Goal: Find specific page/section: Find specific page/section

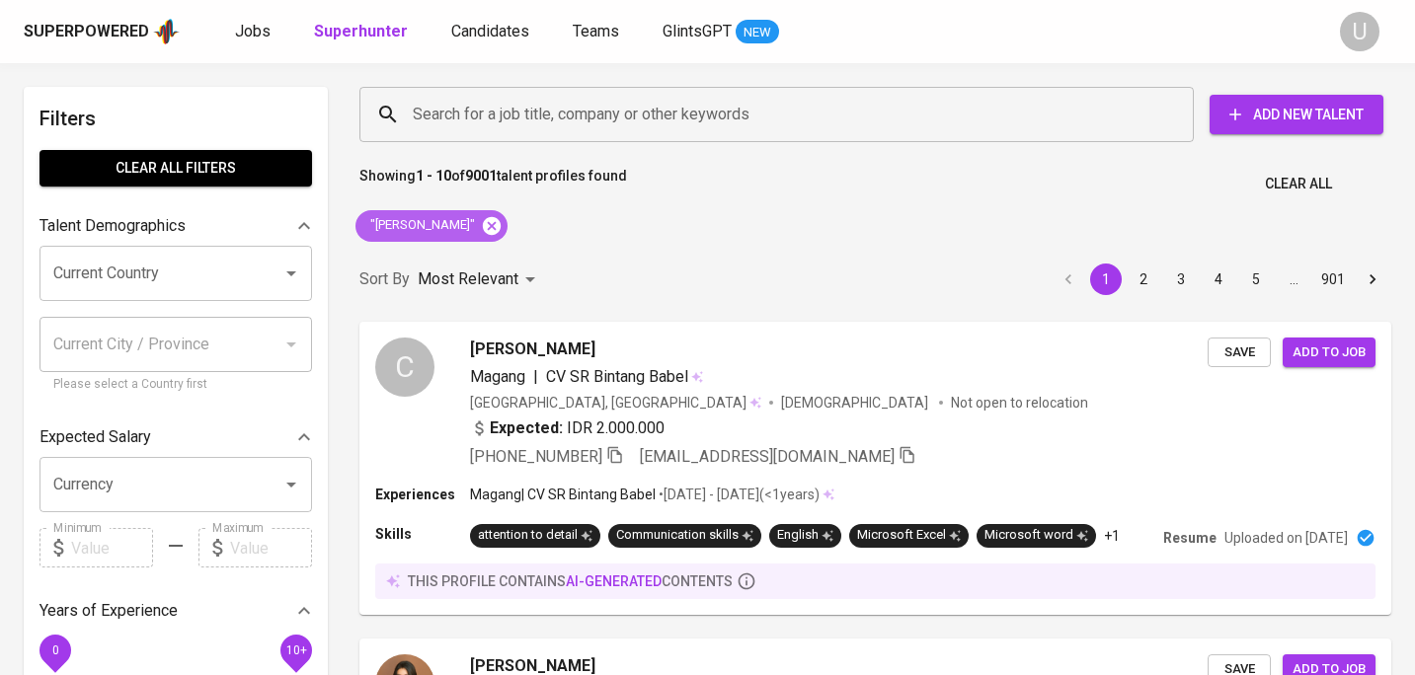
click at [483, 231] on icon at bounding box center [492, 225] width 18 height 18
click at [504, 120] on input "Search for a job title, company or other keywords" at bounding box center [781, 115] width 747 height 38
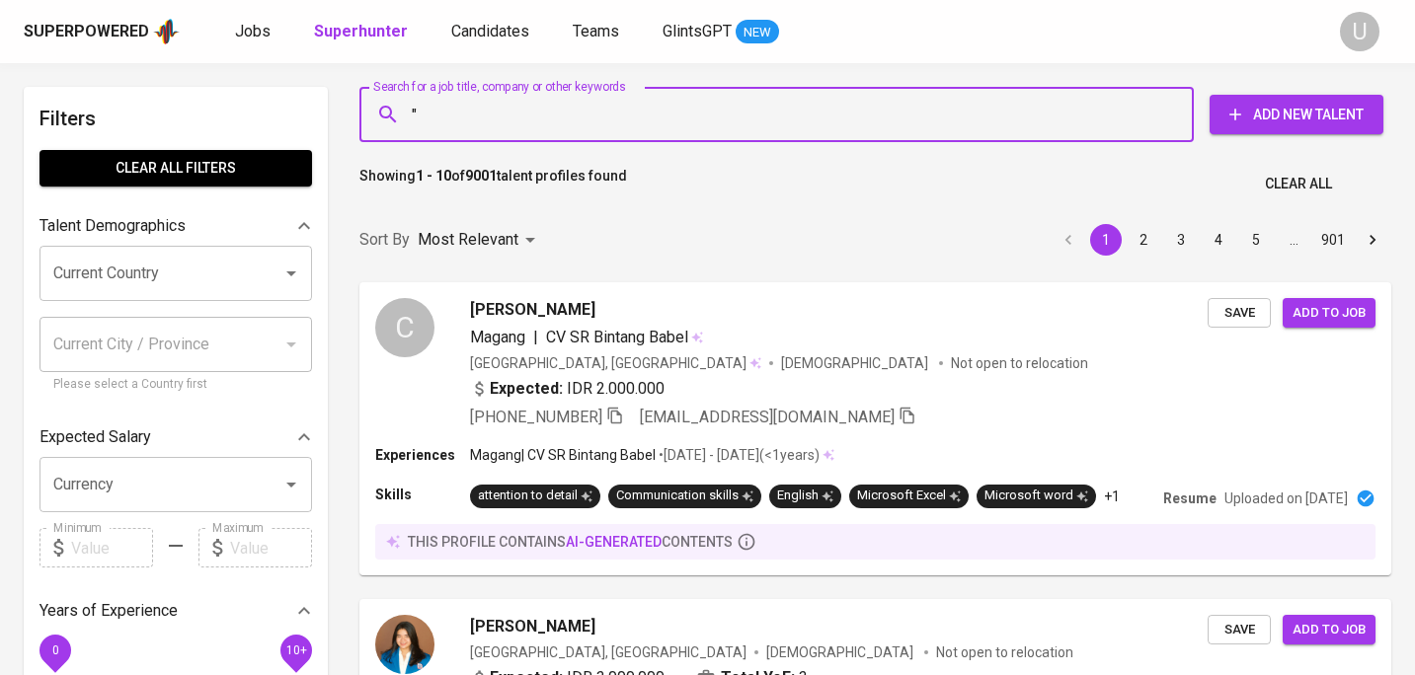
paste input "[PERSON_NAME]"
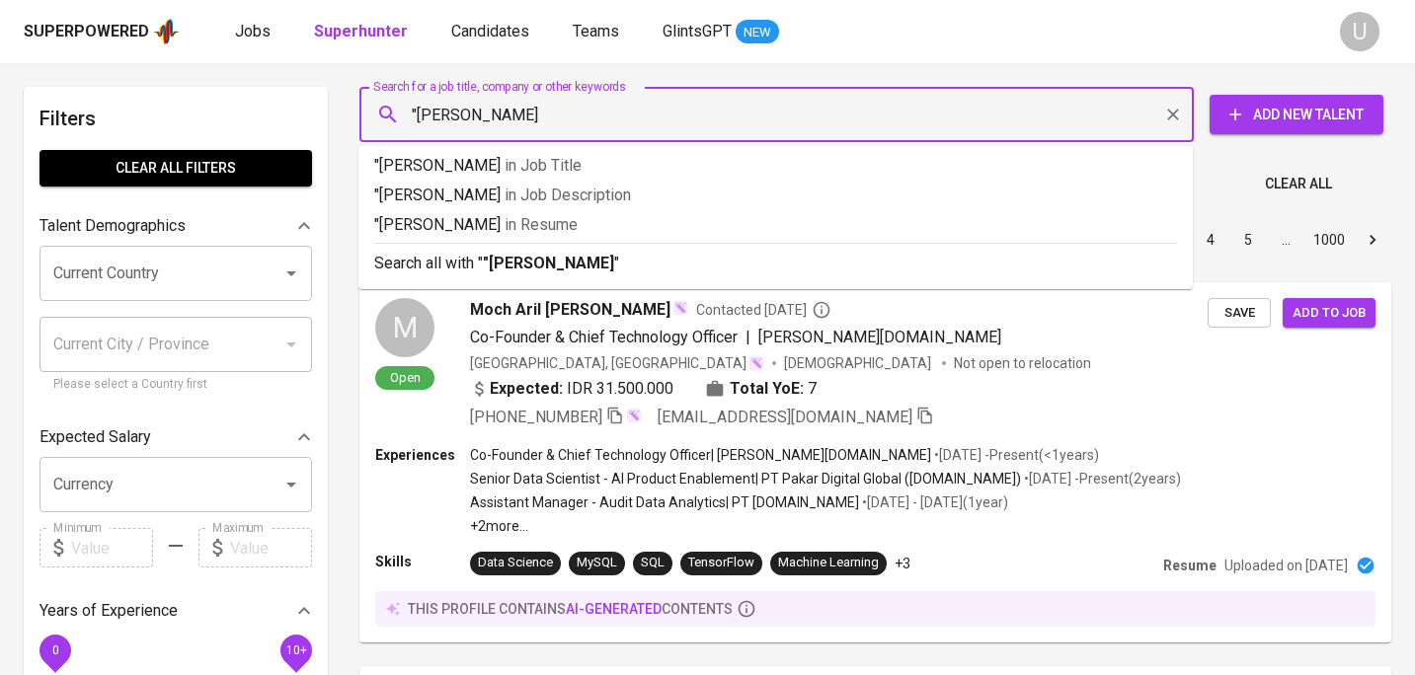
type input ""[PERSON_NAME]""
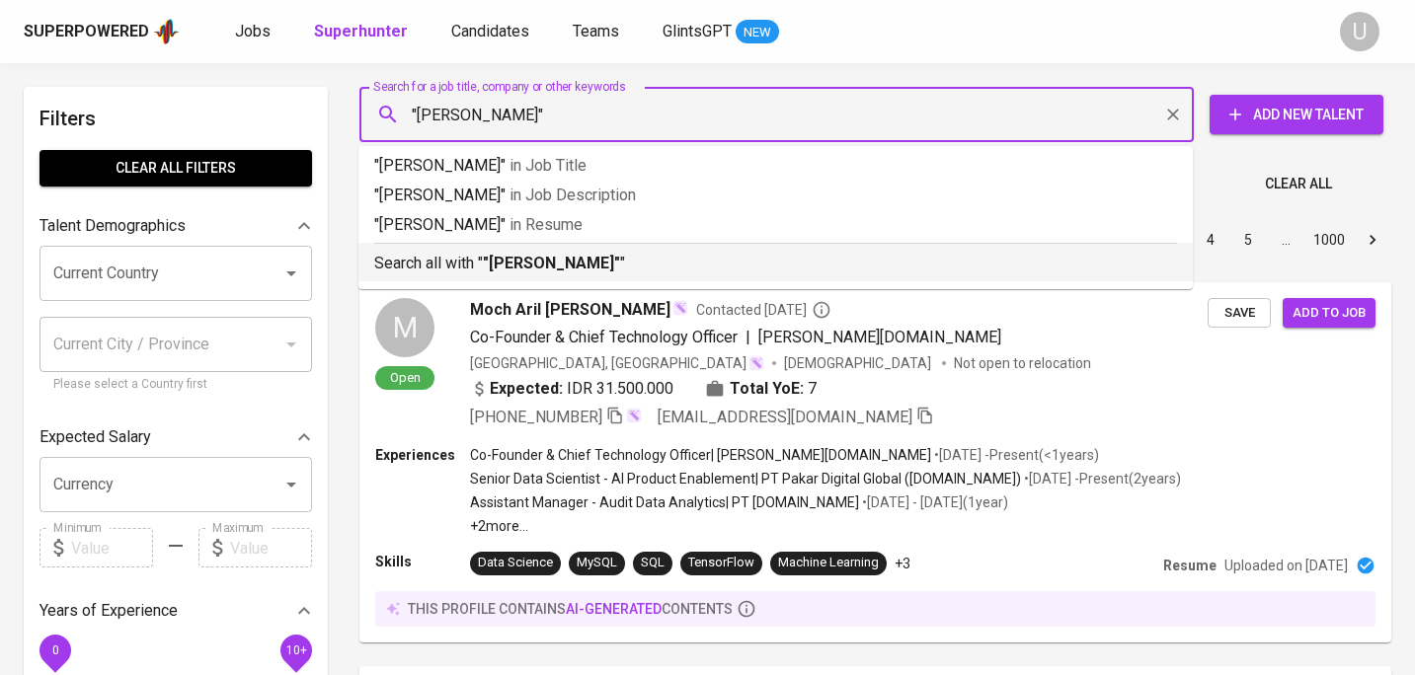
click at [526, 258] on b ""[PERSON_NAME]"" at bounding box center [551, 263] width 137 height 19
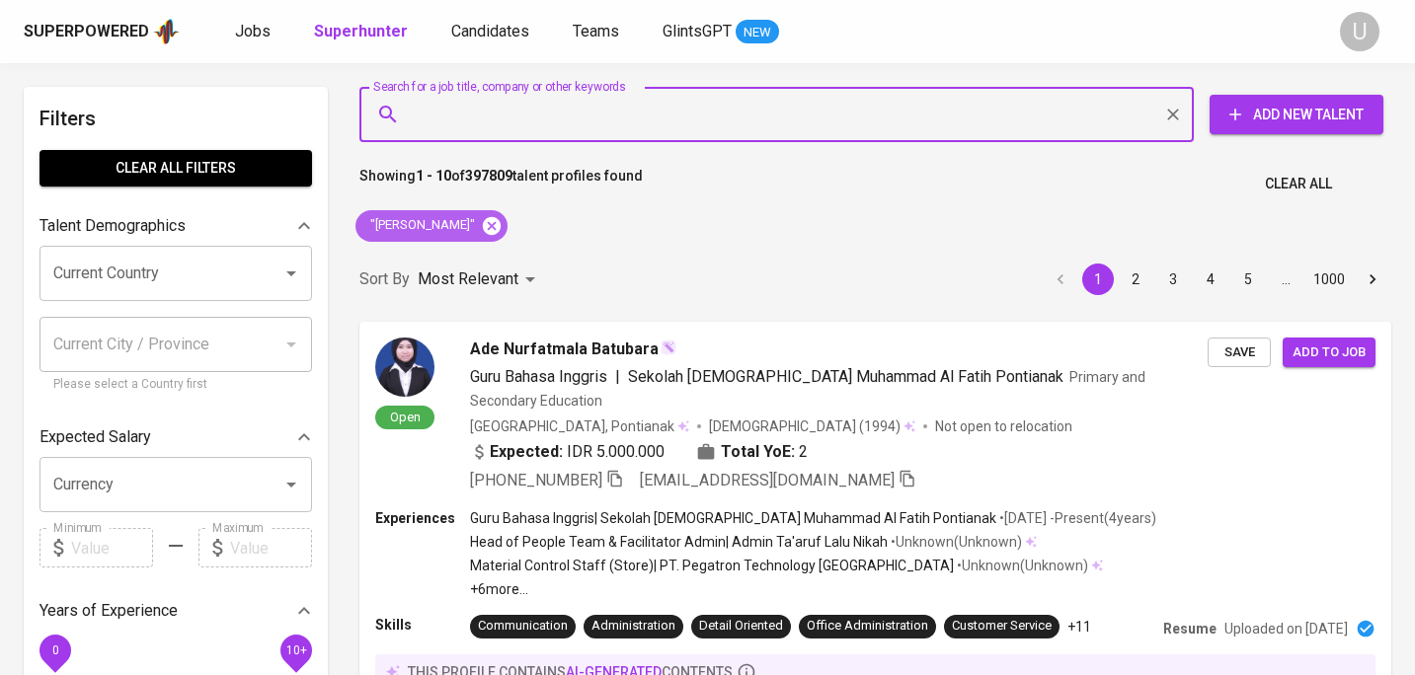
click at [501, 224] on icon at bounding box center [492, 225] width 18 height 18
click at [522, 117] on input "Search for a job title, company or other keywords" at bounding box center [781, 115] width 747 height 38
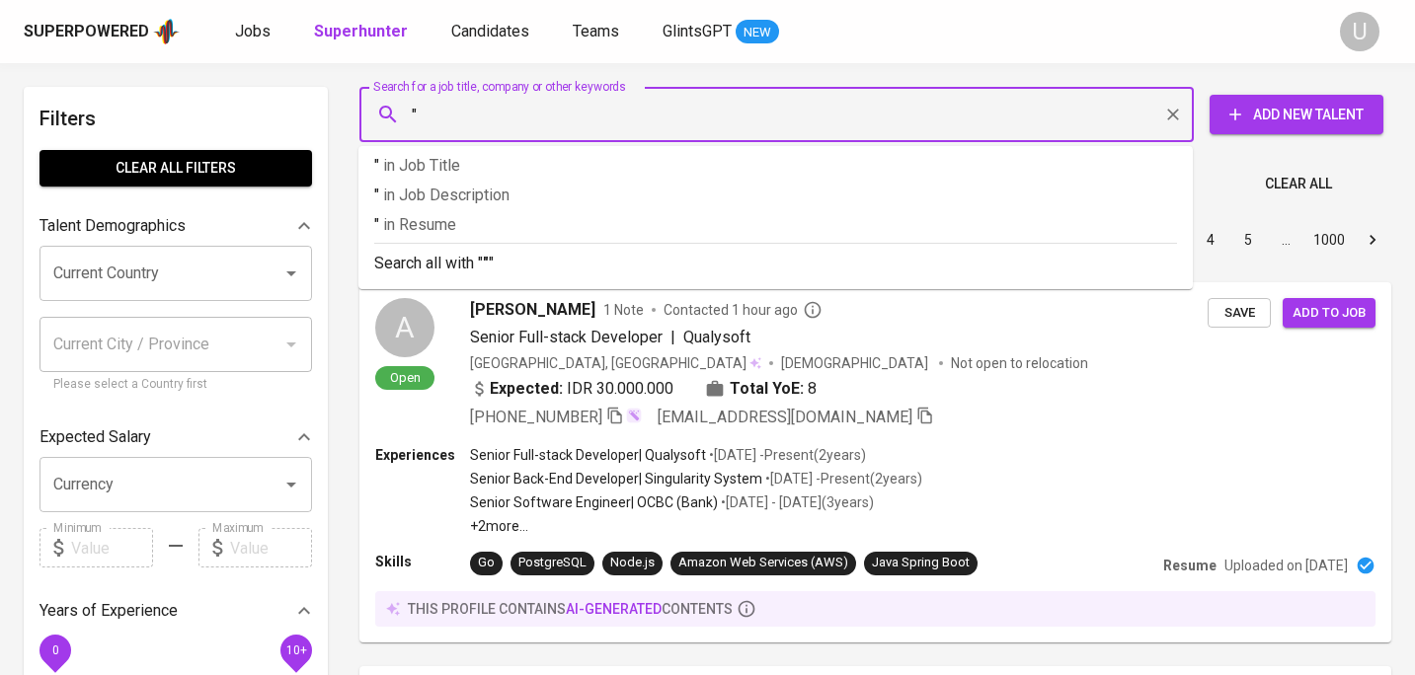
paste input "Ossa Naviana"
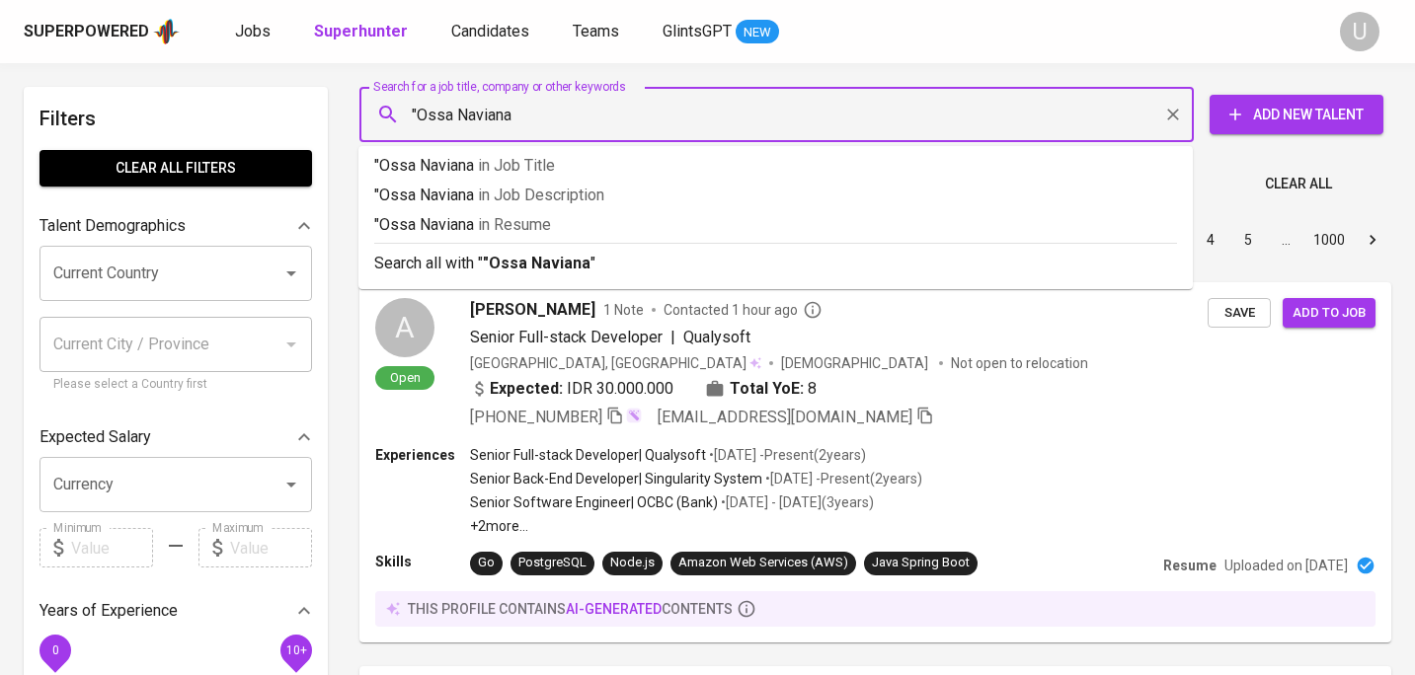
type input ""Ossa Naviana""
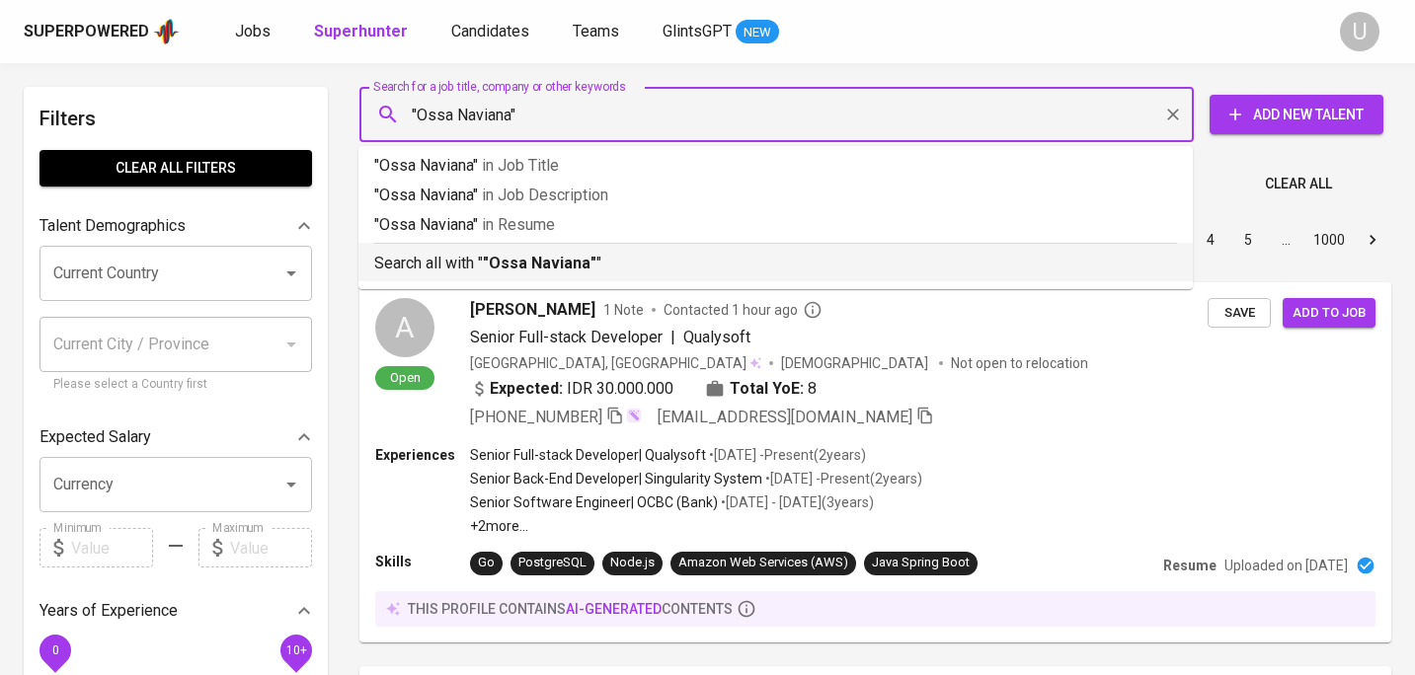
click at [527, 257] on b ""Ossa Naviana"" at bounding box center [540, 263] width 114 height 19
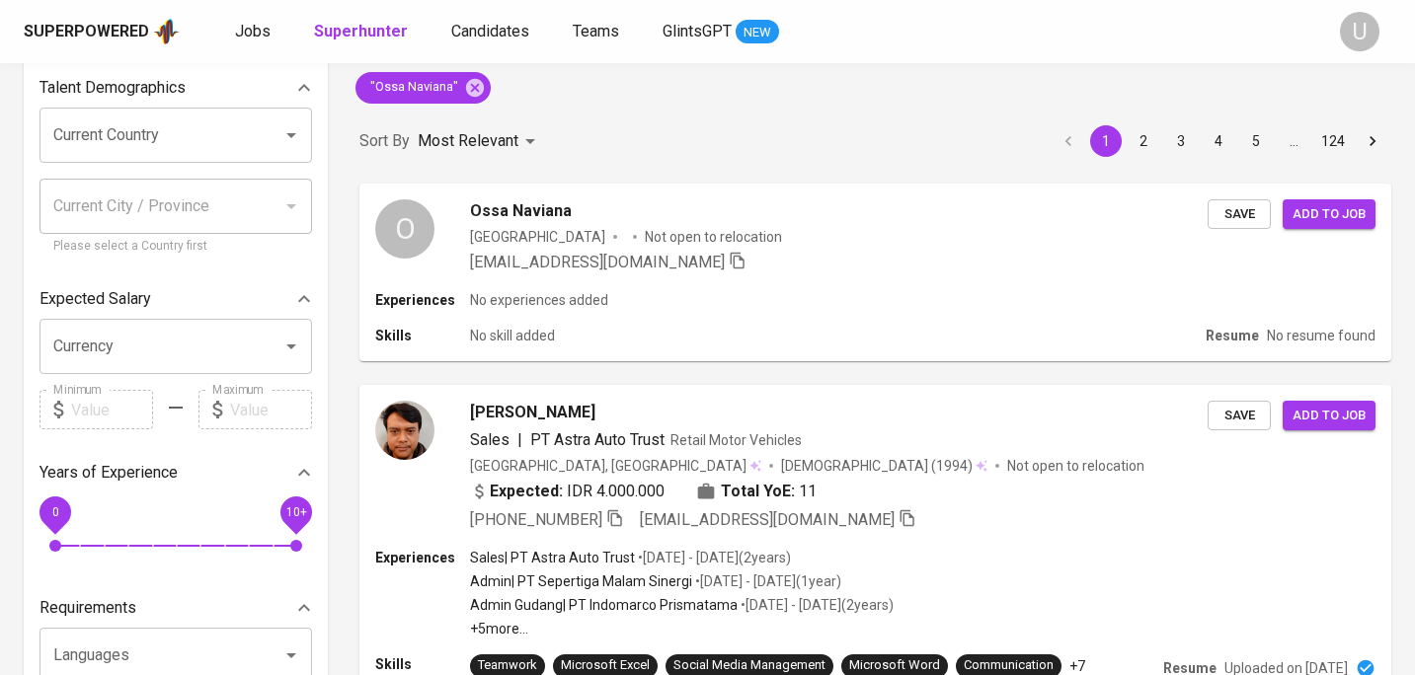
scroll to position [108, 0]
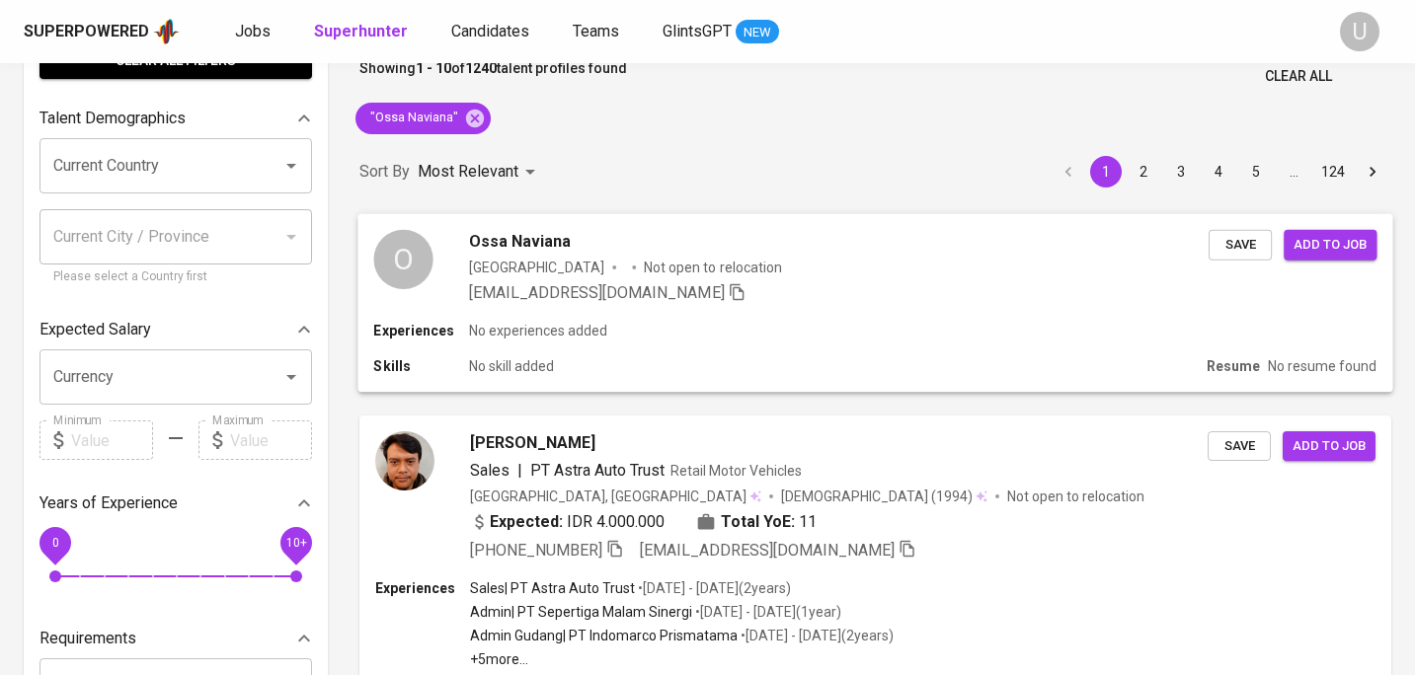
click at [605, 316] on div "O Ossa Naviana [GEOGRAPHIC_DATA] Not open to relocation [EMAIL_ADDRESS][DOMAIN_…" at bounding box center [874, 266] width 1035 height 107
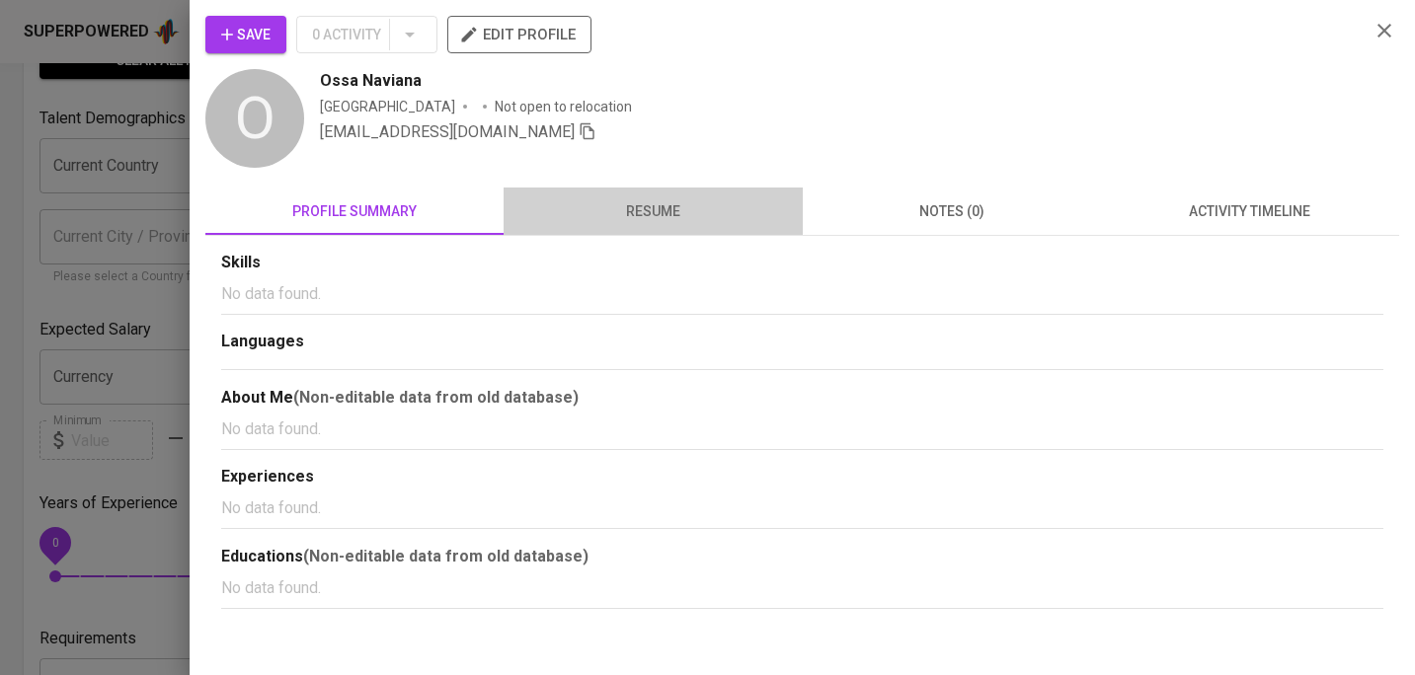
click at [638, 209] on span "resume" at bounding box center [652, 211] width 274 height 25
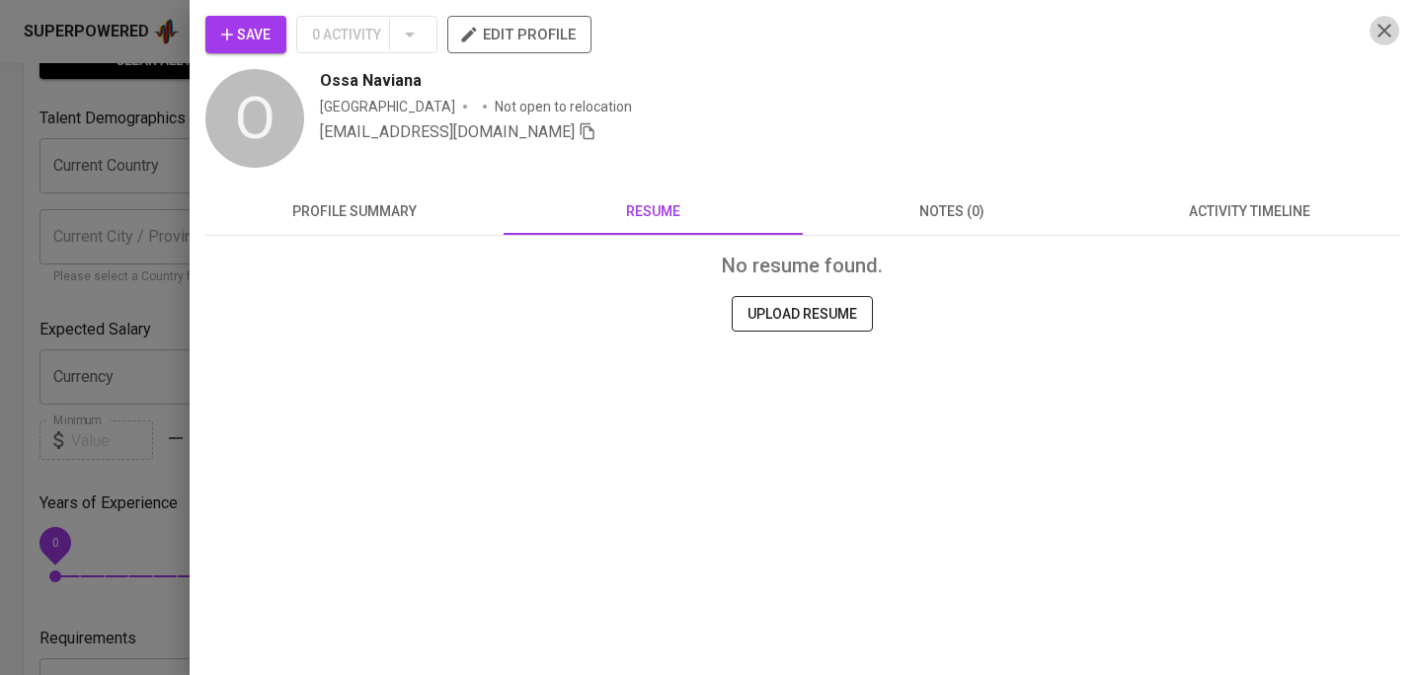
click at [1385, 33] on icon "button" at bounding box center [1384, 31] width 14 height 14
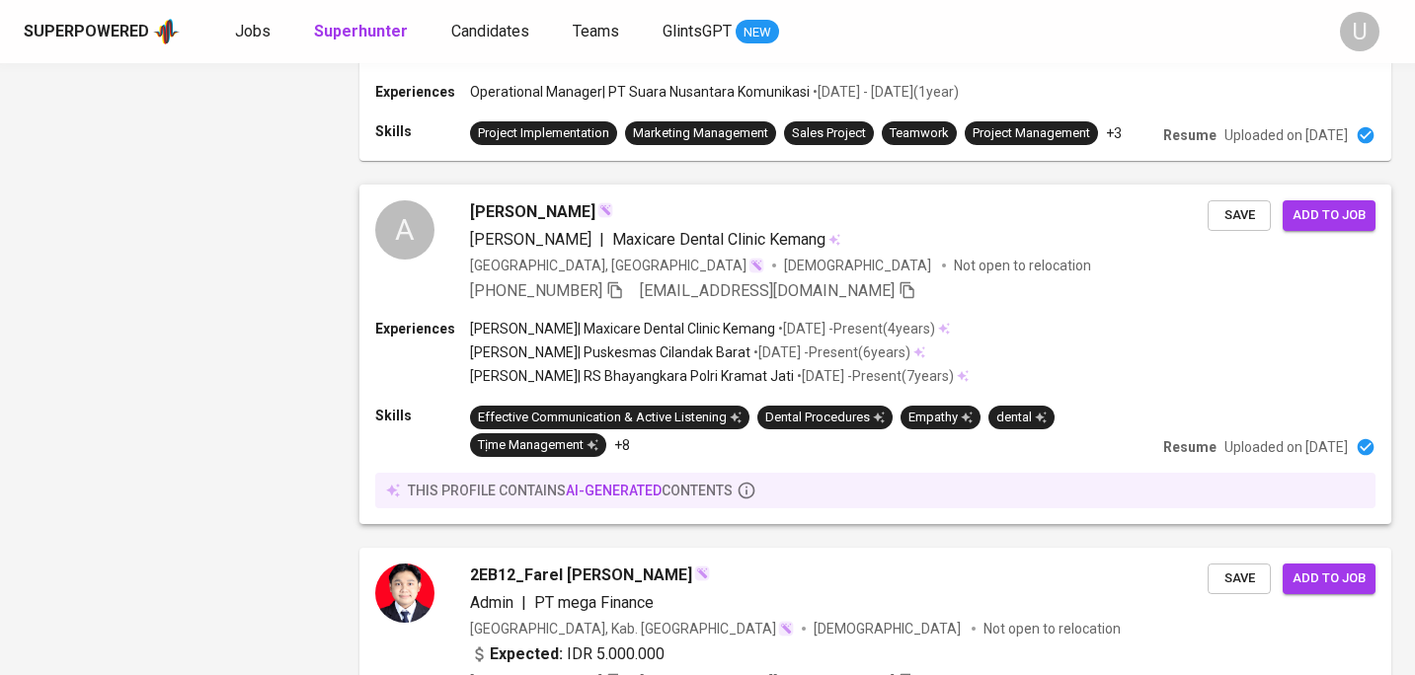
scroll to position [2931, 0]
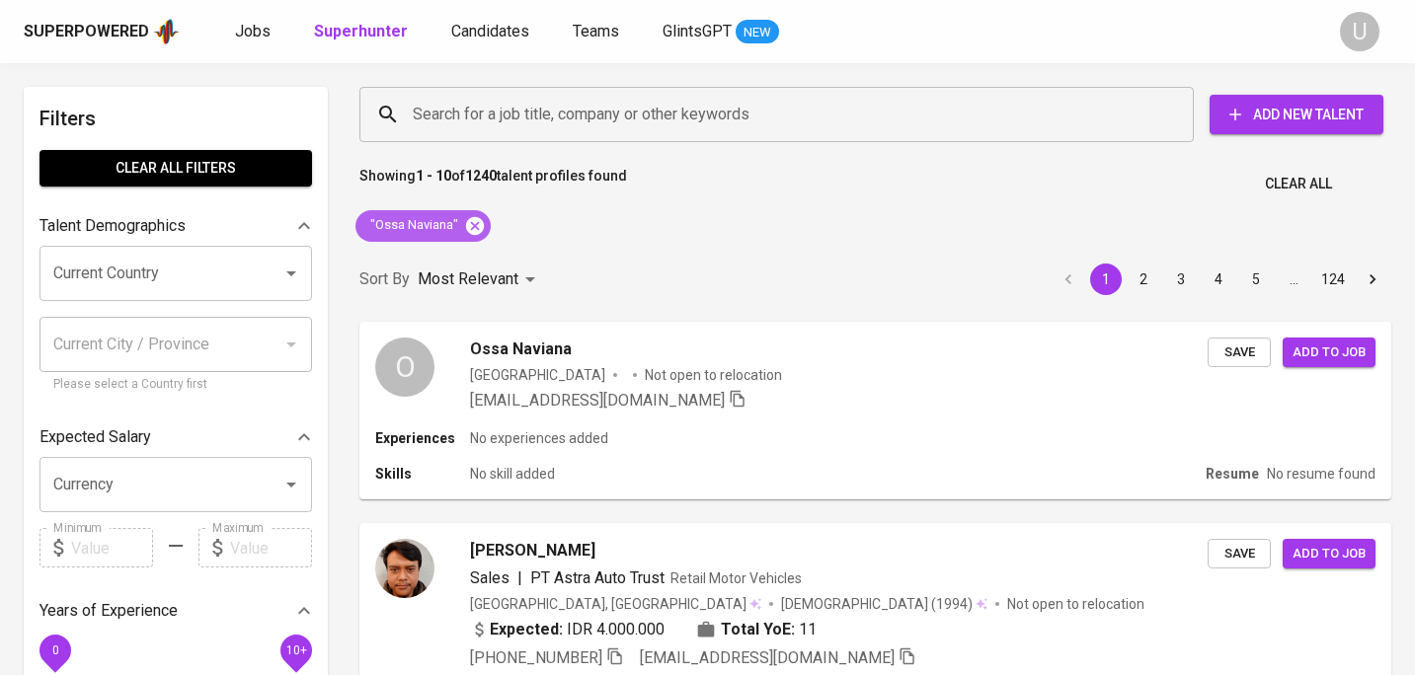
click at [469, 229] on icon at bounding box center [475, 225] width 18 height 18
click at [476, 129] on input "Search for a job title, company or other keywords" at bounding box center [781, 115] width 747 height 38
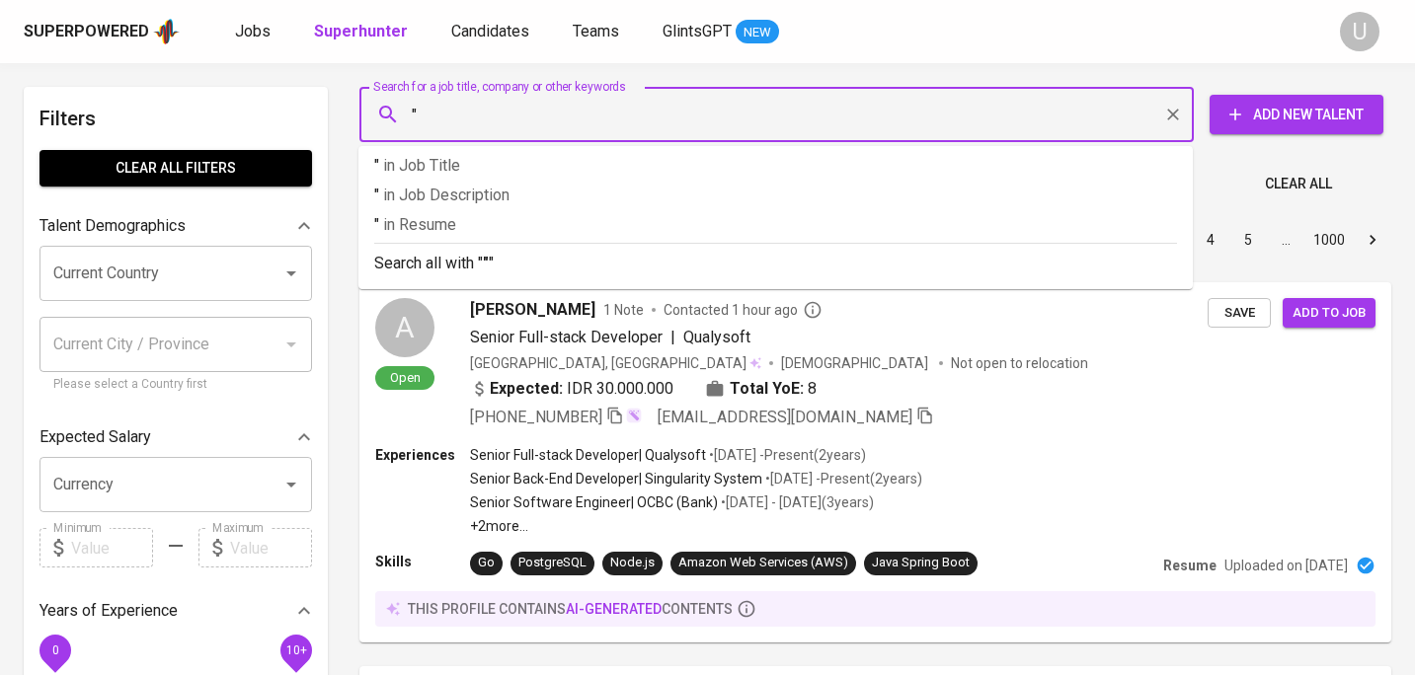
paste input "Ridhwan Ammar Jatmiko"
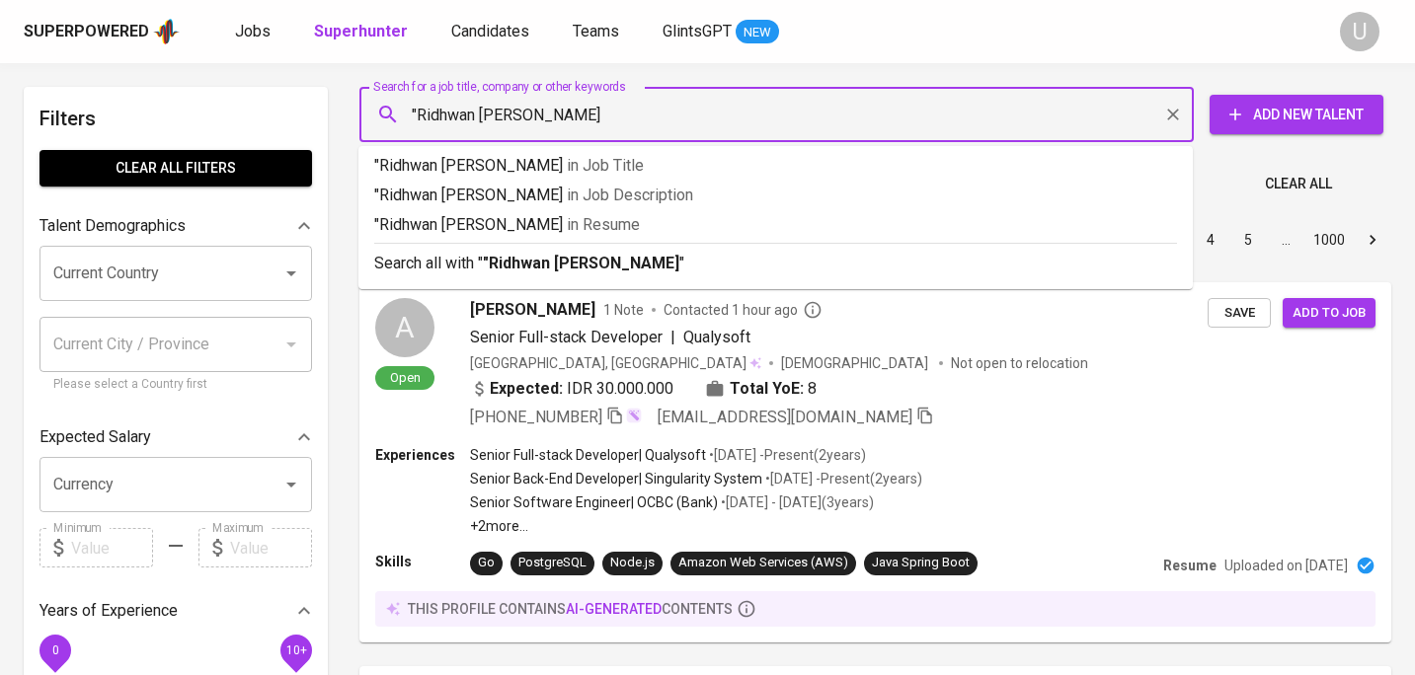
type input ""Ridhwan Ammar Jatmiko""
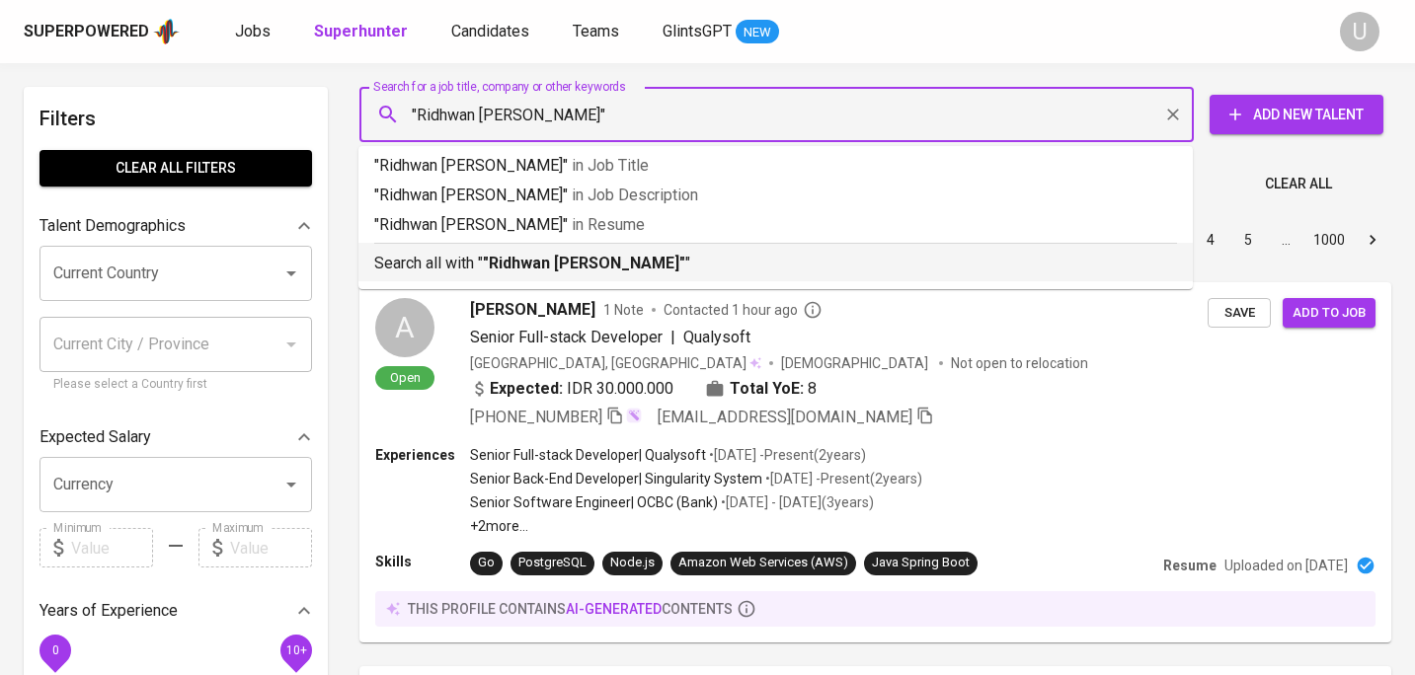
click at [461, 280] on li "Search all with " "Ridhwan Ammar Jatmiko" "" at bounding box center [775, 262] width 834 height 39
